Goal: Check status: Check status

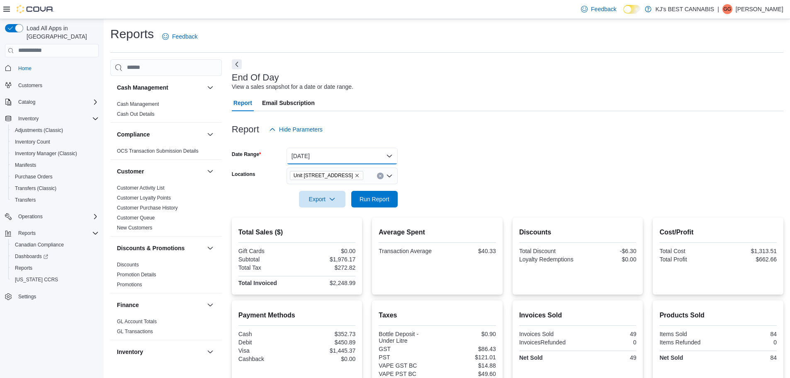
click at [318, 158] on button "[DATE]" at bounding box center [342, 156] width 111 height 17
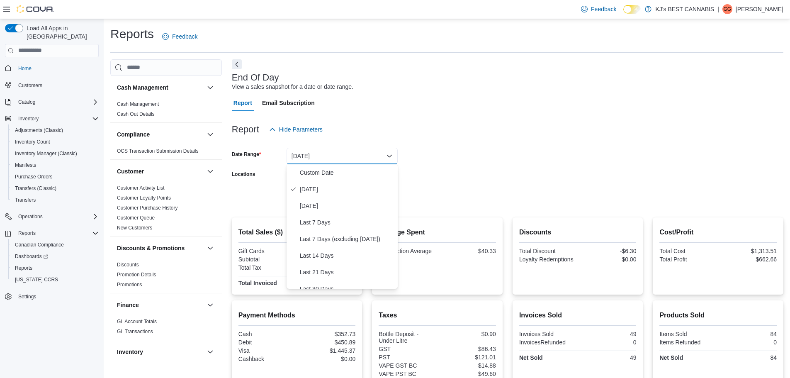
click at [458, 169] on form "Date Range [DATE] Locations [STREET_ADDRESS] Export Run Report" at bounding box center [508, 173] width 552 height 70
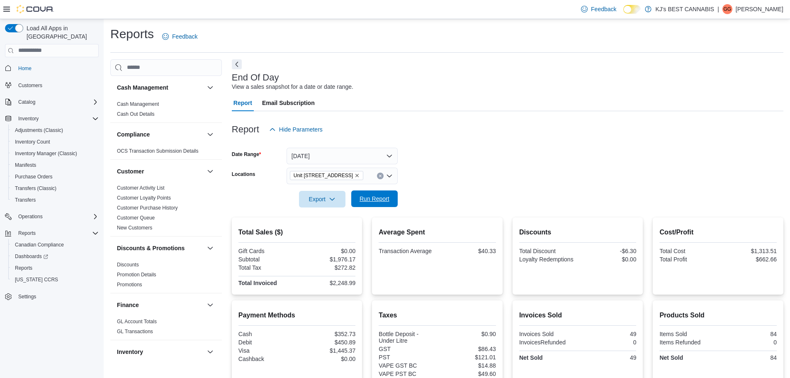
click at [378, 205] on span "Run Report" at bounding box center [374, 198] width 36 height 17
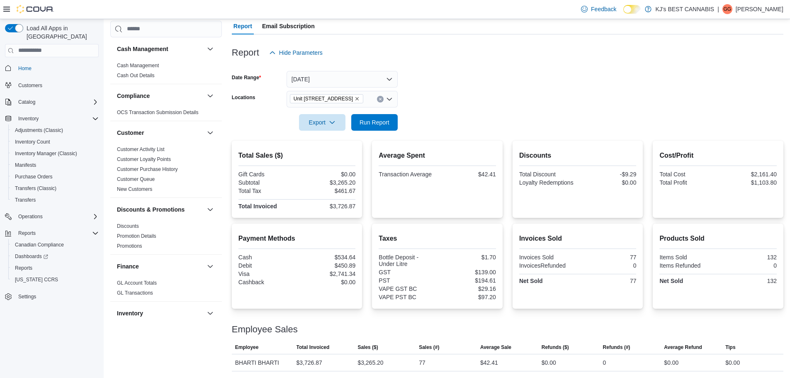
click at [360, 98] on icon "Remove Unit 103- 2700 Barnet Highway from selection in this group" at bounding box center [357, 98] width 5 height 5
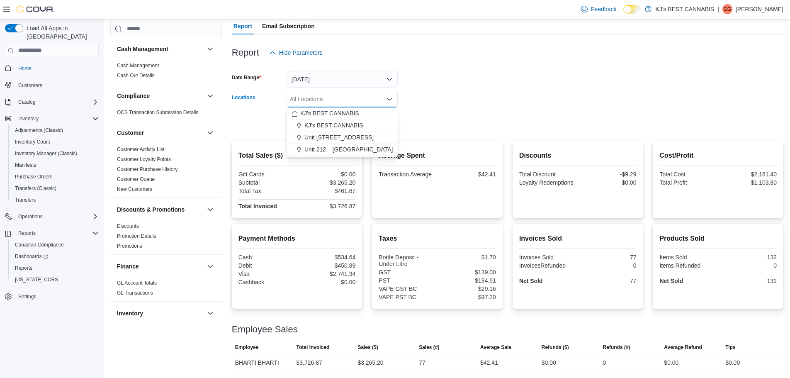
click at [363, 153] on button "Unit 212 – [GEOGRAPHIC_DATA]" at bounding box center [342, 150] width 111 height 12
click at [471, 109] on div at bounding box center [508, 110] width 552 height 7
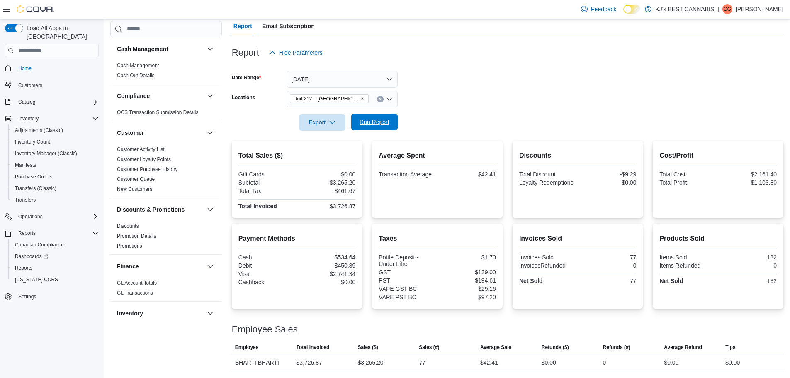
click at [371, 124] on span "Run Report" at bounding box center [375, 122] width 30 height 8
click at [17, 71] on link "Home" at bounding box center [25, 68] width 20 height 10
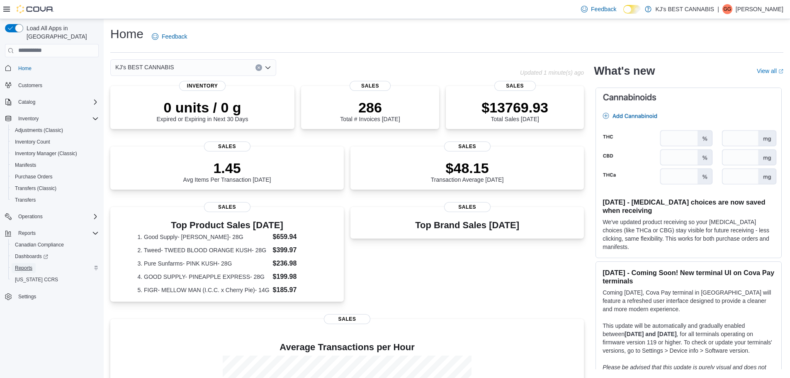
click at [28, 269] on span "Reports" at bounding box center [23, 268] width 17 height 7
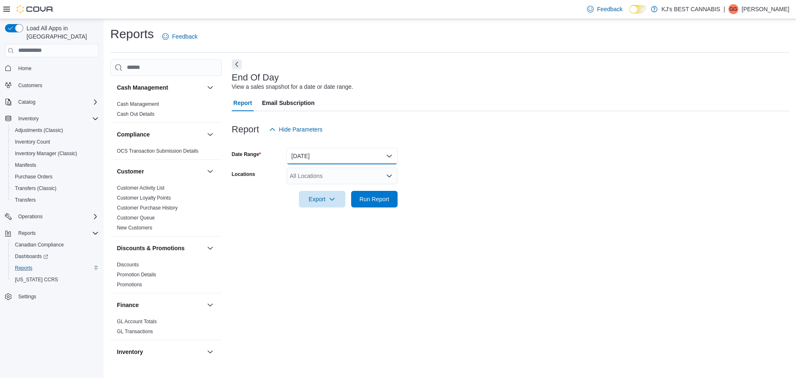
click at [330, 153] on button "[DATE]" at bounding box center [342, 156] width 111 height 17
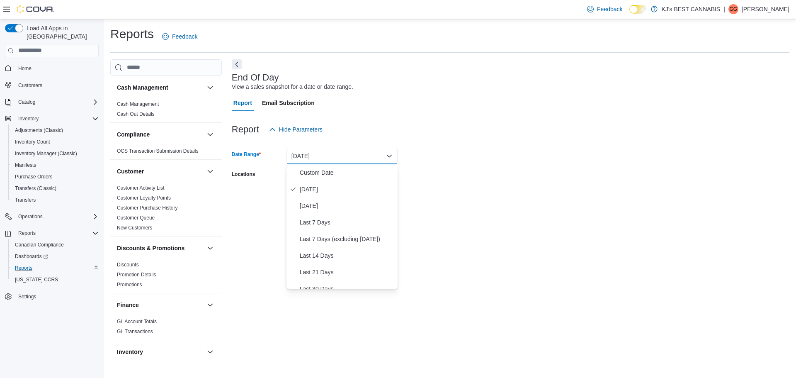
click at [311, 187] on span "[DATE]" at bounding box center [347, 189] width 95 height 10
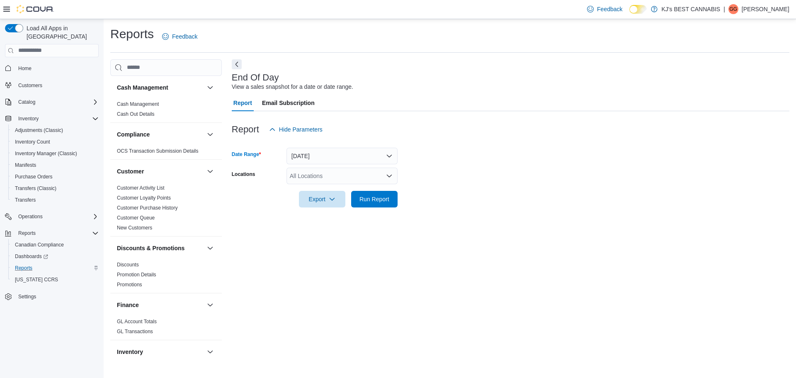
click at [311, 175] on div "All Locations" at bounding box center [342, 176] width 111 height 17
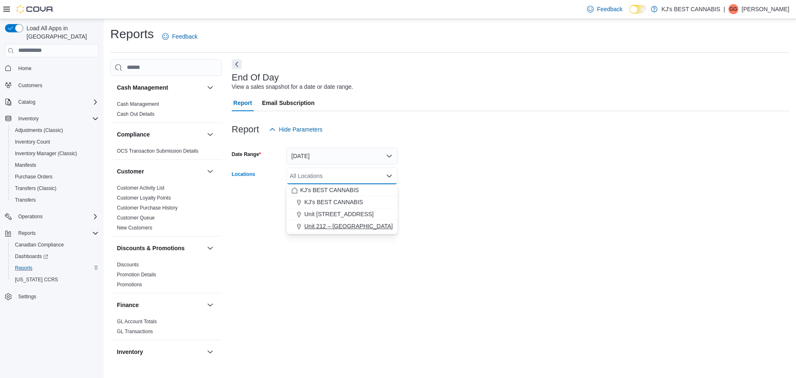
click at [321, 223] on span "Unit 212 – [GEOGRAPHIC_DATA]" at bounding box center [348, 226] width 88 height 8
click at [341, 254] on div "End Of Day View a sales snapshot for a date or date range. Report Email Subscri…" at bounding box center [511, 209] width 558 height 300
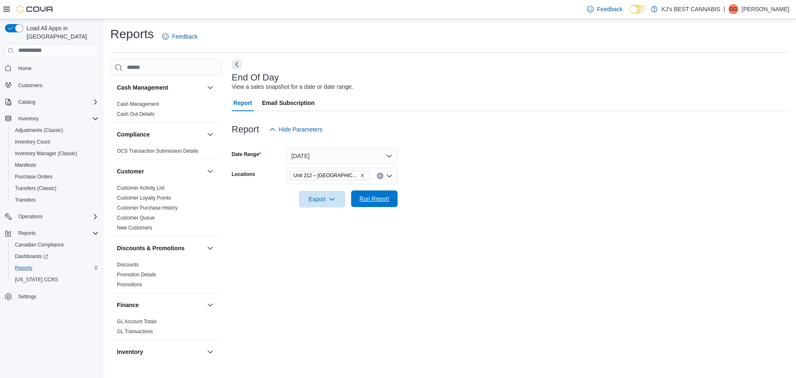
click at [371, 203] on span "Run Report" at bounding box center [374, 198] width 36 height 17
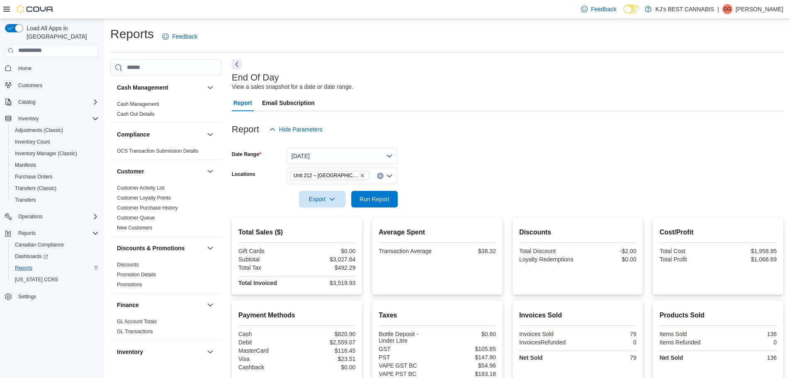
click at [363, 174] on icon "Remove Unit 212 – 32530 Lougheed Highway from selection in this group" at bounding box center [362, 175] width 5 height 5
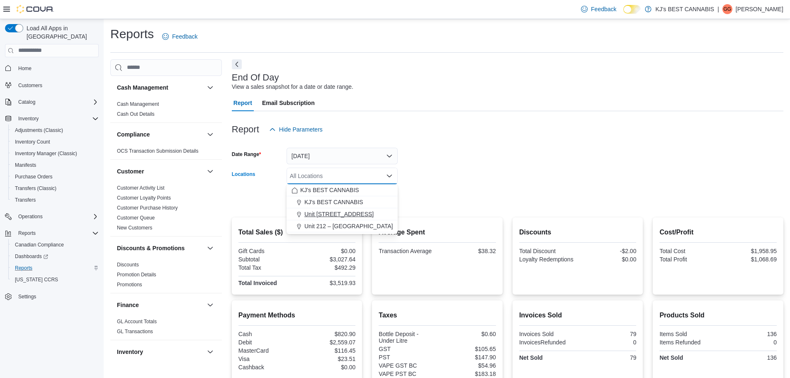
click at [343, 213] on span "Unit [STREET_ADDRESS]" at bounding box center [338, 214] width 69 height 8
click at [457, 186] on div at bounding box center [508, 187] width 552 height 7
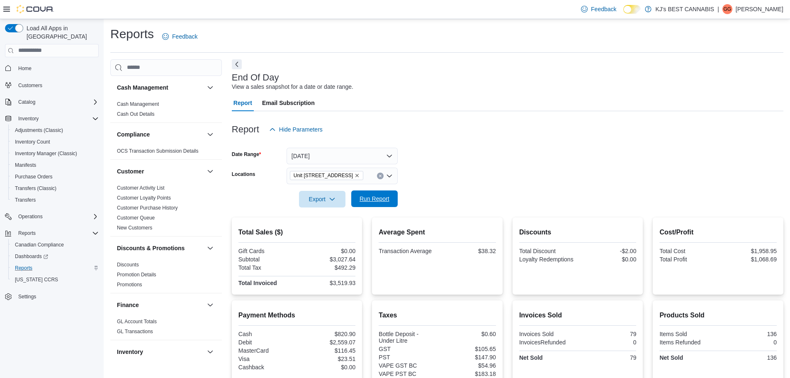
click at [375, 206] on span "Run Report" at bounding box center [374, 198] width 36 height 17
click at [360, 174] on icon "Remove Unit 103- 2700 Barnet Highway from selection in this group" at bounding box center [357, 175] width 5 height 5
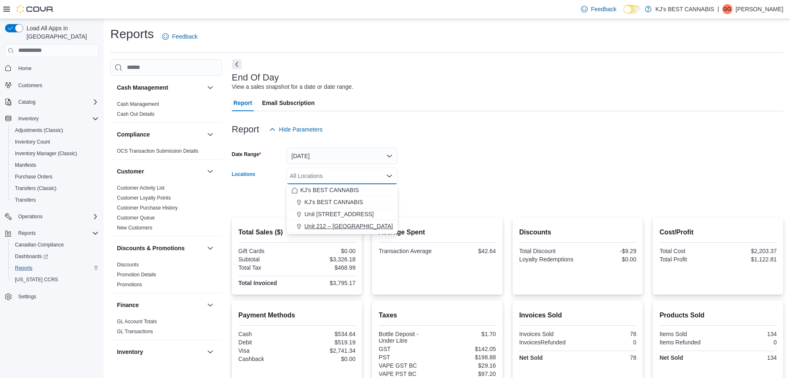
click at [369, 227] on span "Unit 212 – [GEOGRAPHIC_DATA]" at bounding box center [348, 226] width 88 height 8
click at [426, 208] on div at bounding box center [508, 212] width 552 height 10
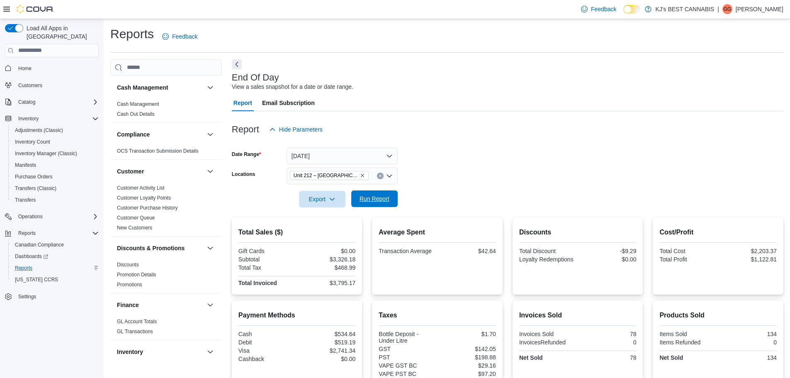
click at [393, 199] on button "Run Report" at bounding box center [374, 198] width 46 height 17
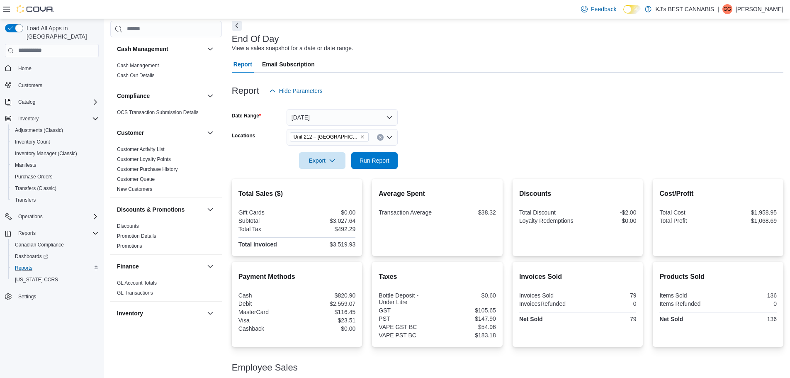
scroll to position [87, 0]
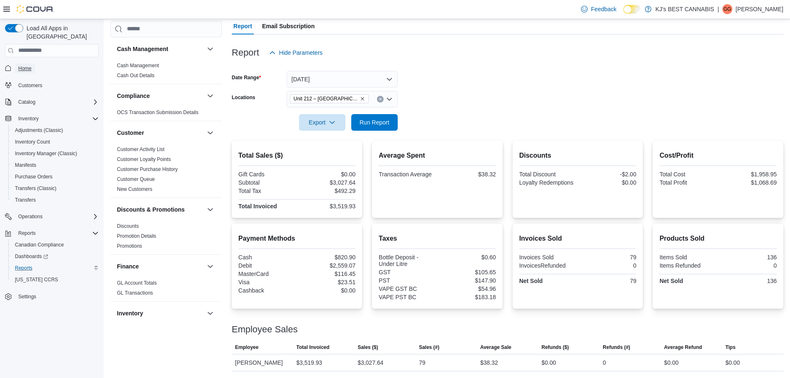
click at [28, 69] on span "Home" at bounding box center [24, 68] width 13 height 7
